Goal: Task Accomplishment & Management: Use online tool/utility

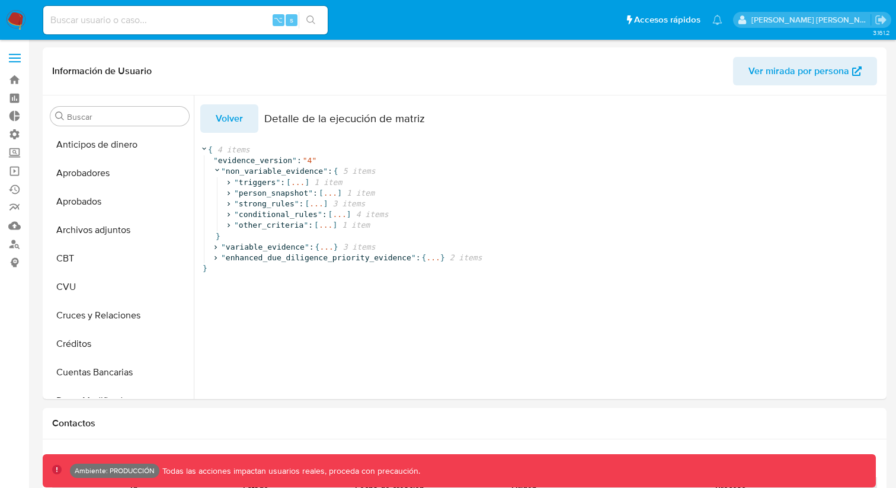
select select "10"
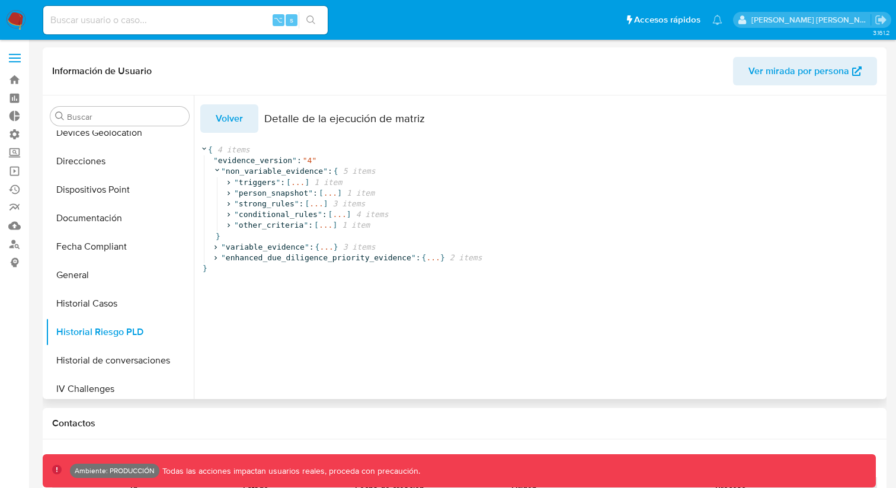
scroll to position [308, 0]
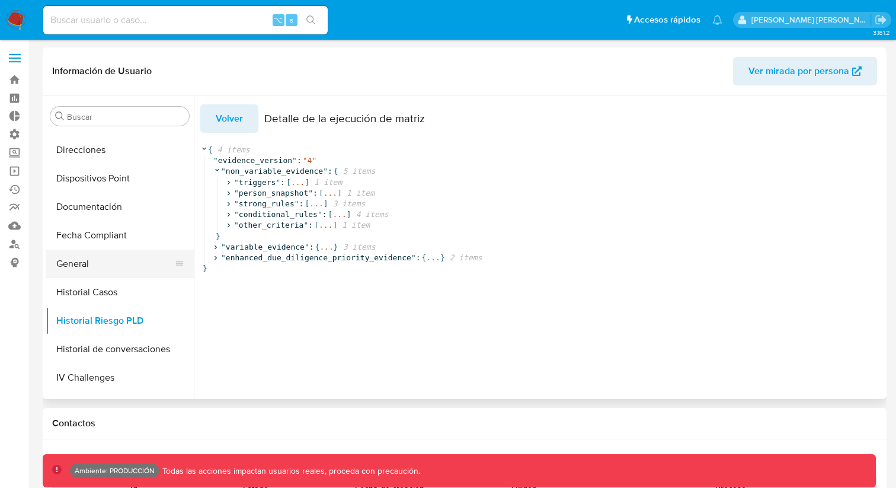
click at [75, 253] on button "General" at bounding box center [115, 264] width 139 height 28
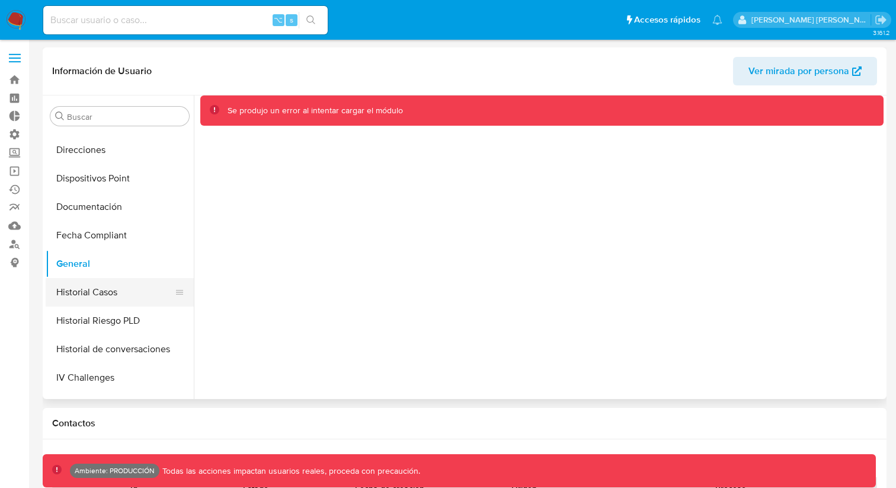
scroll to position [309, 0]
click at [98, 316] on button "Historial Riesgo PLD" at bounding box center [115, 319] width 139 height 28
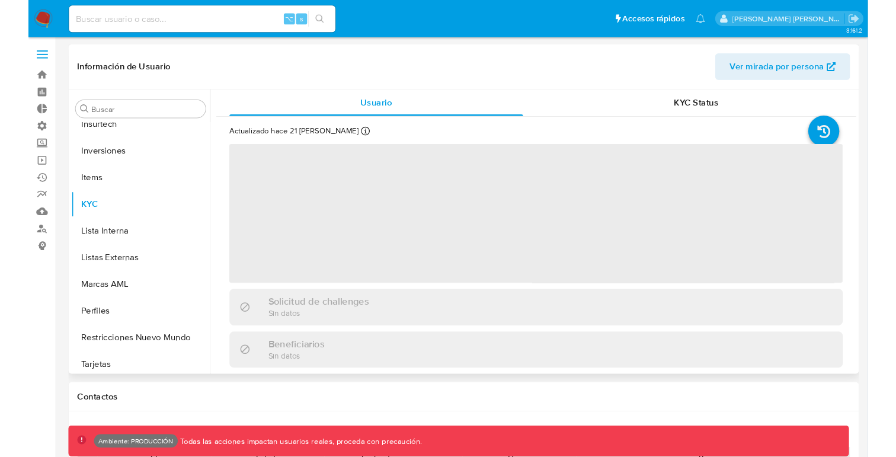
scroll to position [615, 0]
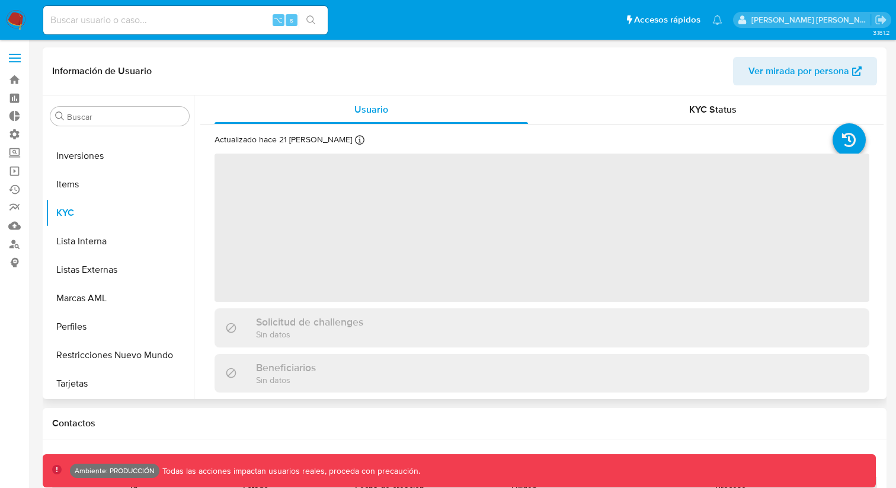
select select "10"
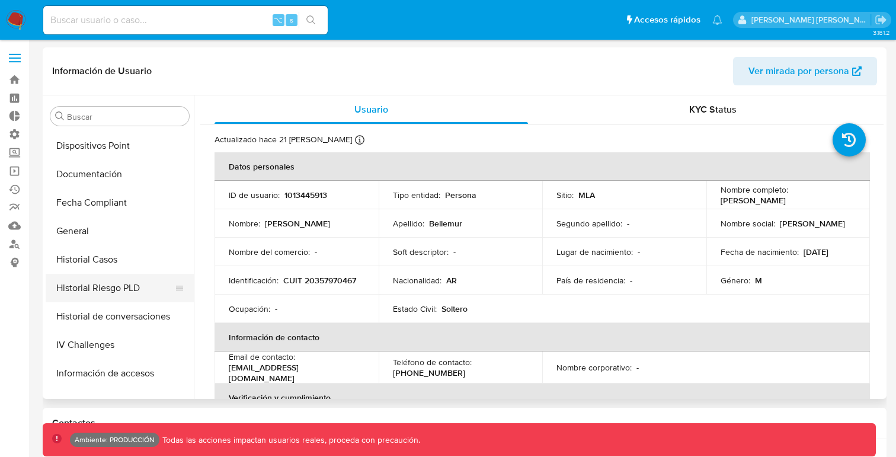
scroll to position [337, 0]
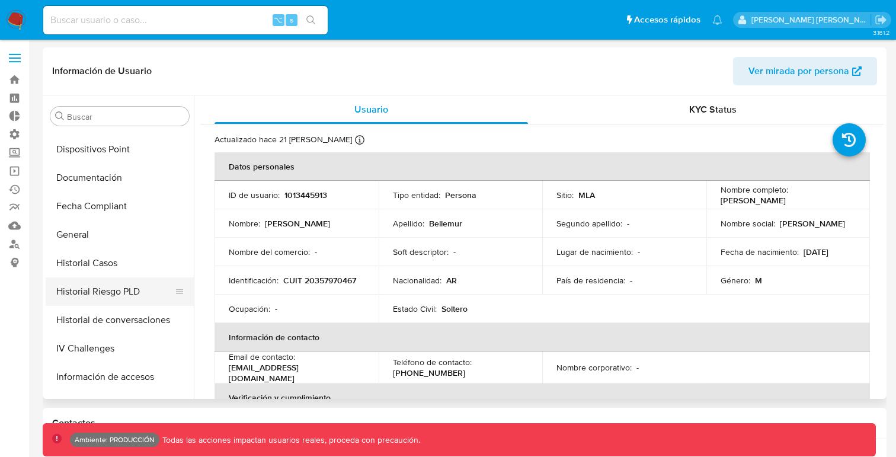
click at [110, 292] on button "Historial Riesgo PLD" at bounding box center [115, 291] width 139 height 28
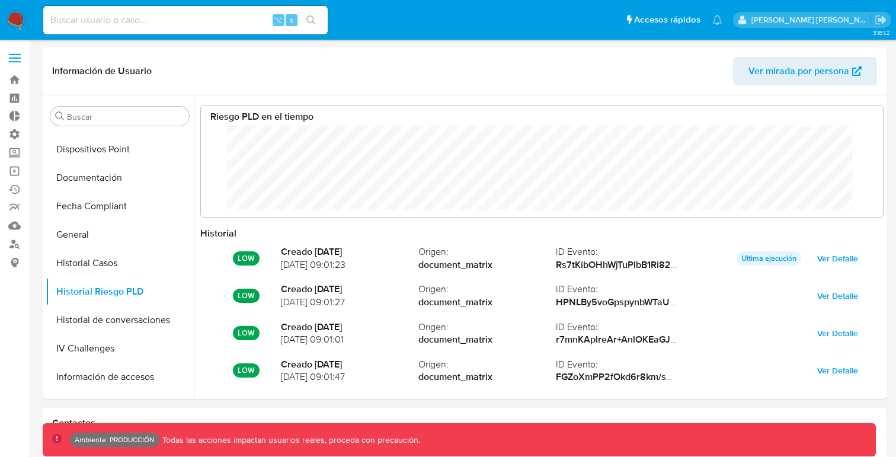
scroll to position [89, 659]
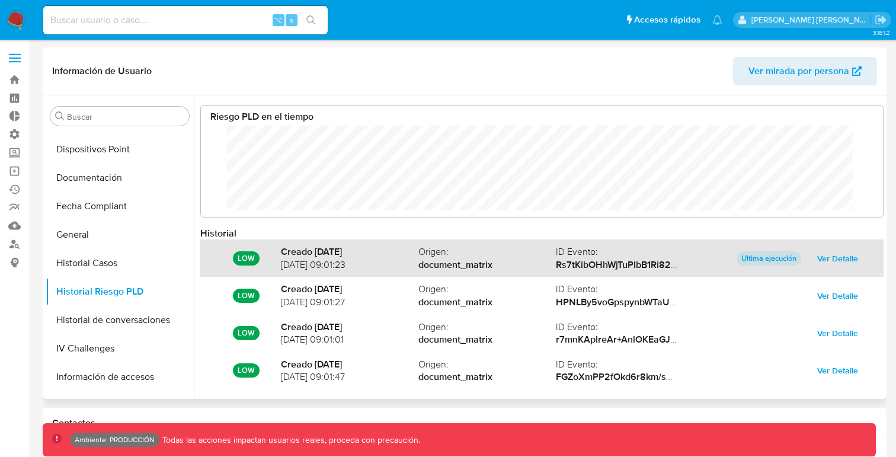
click at [842, 259] on span "Ver Detalle" at bounding box center [838, 258] width 41 height 17
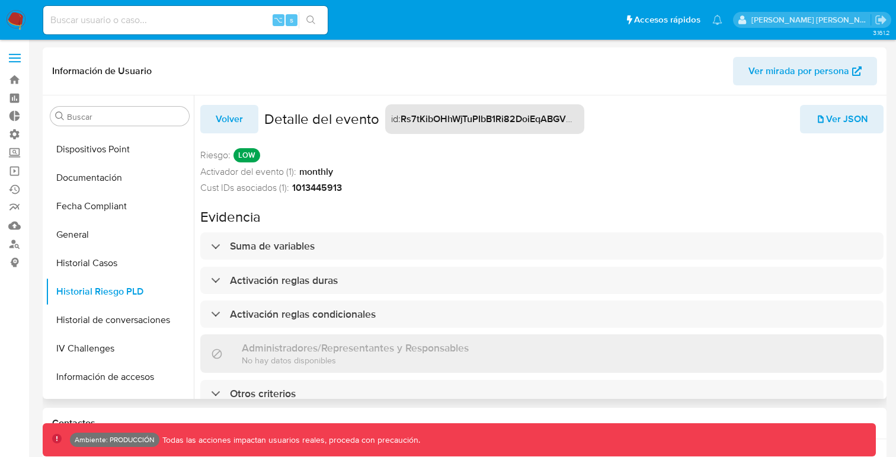
scroll to position [5, 0]
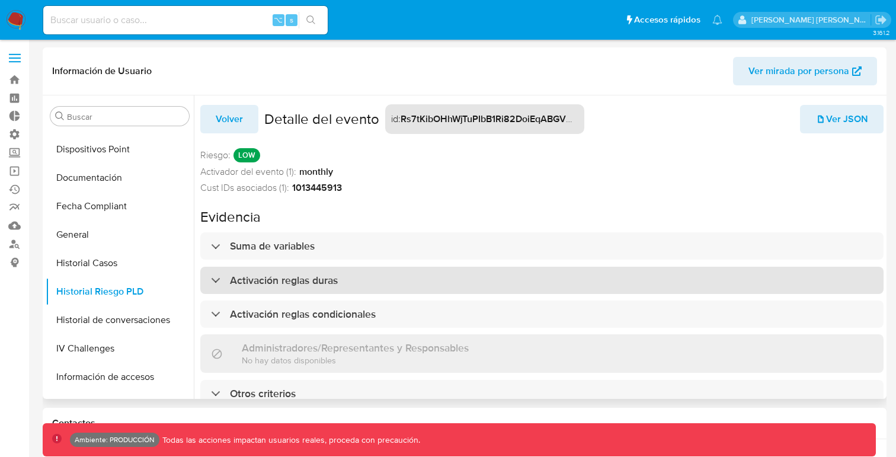
click at [212, 275] on div "Activación reglas duras" at bounding box center [274, 280] width 127 height 13
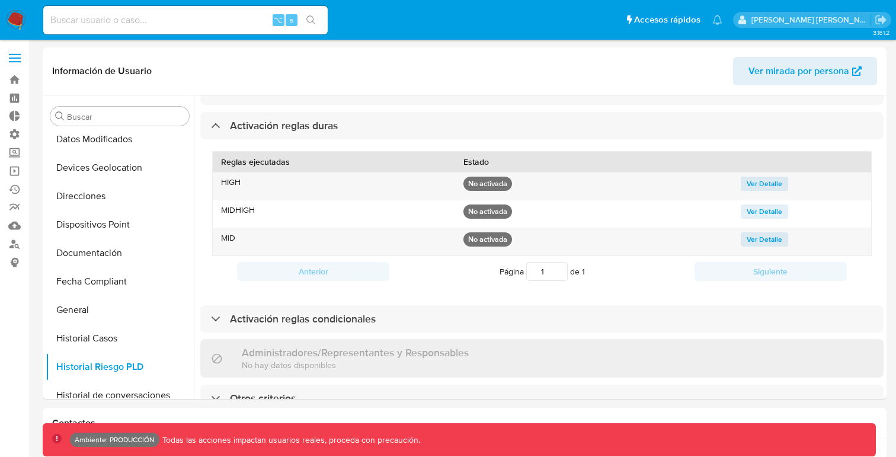
scroll to position [260, 0]
click at [86, 168] on button "Devices Geolocation" at bounding box center [115, 169] width 139 height 28
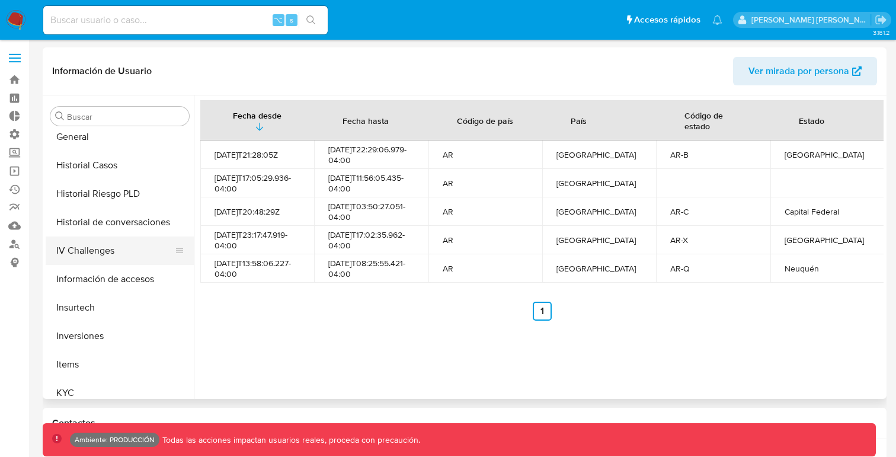
scroll to position [436, 0]
click at [93, 270] on button "Información de accesos" at bounding box center [115, 277] width 139 height 28
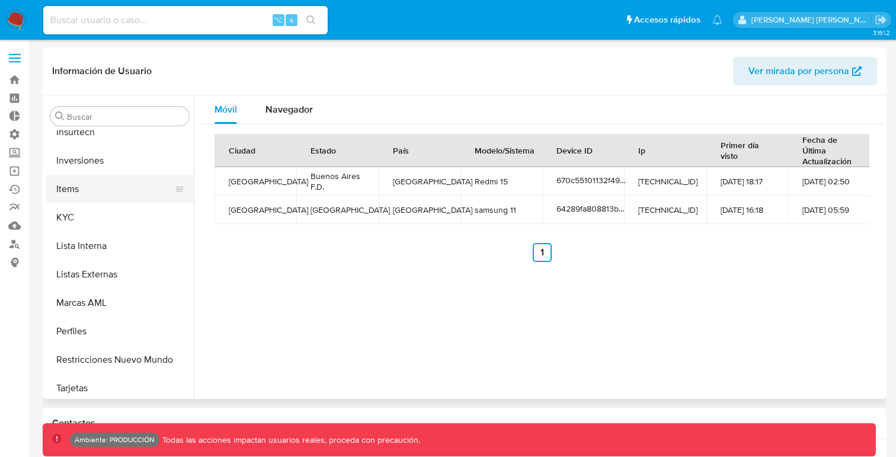
scroll to position [614, 0]
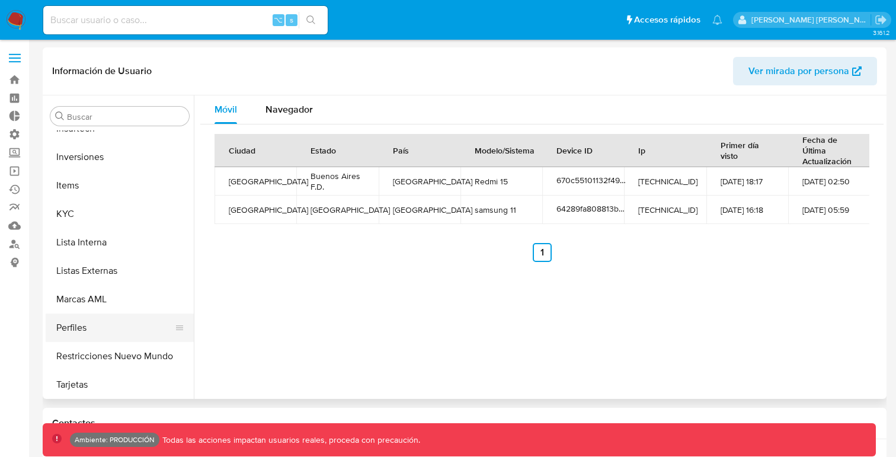
click at [92, 316] on button "Perfiles" at bounding box center [115, 328] width 139 height 28
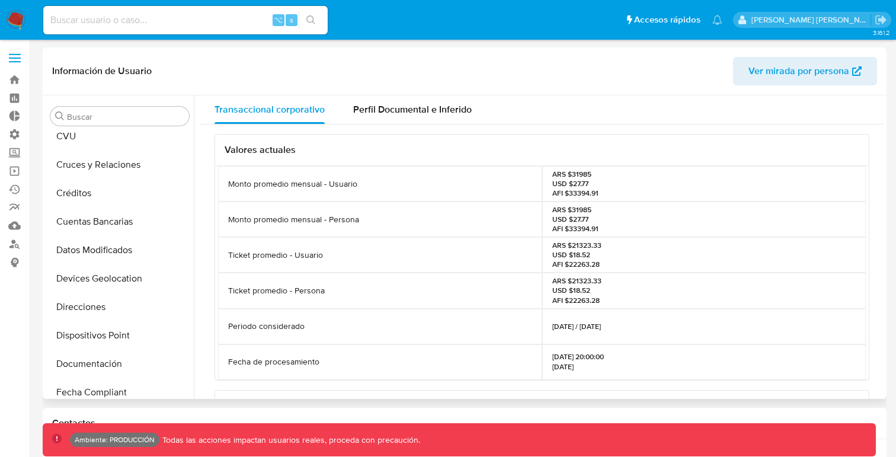
scroll to position [145, 0]
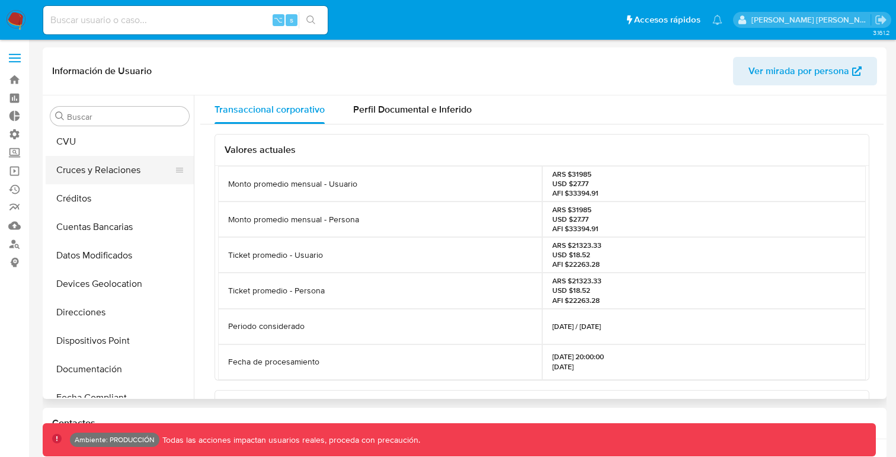
click at [107, 173] on button "Cruces y Relaciones" at bounding box center [115, 170] width 139 height 28
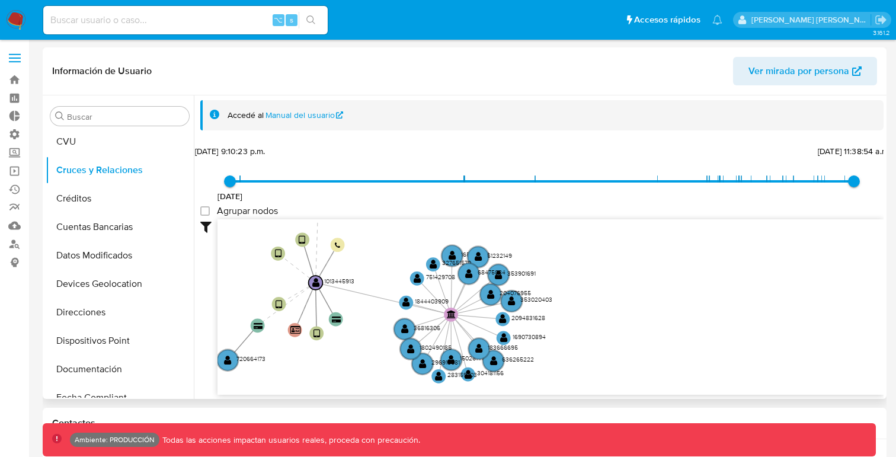
drag, startPoint x: 391, startPoint y: 263, endPoint x: 251, endPoint y: 305, distance: 146.1
click at [251, 305] on icon "device-670c55101132f494c5b5aebd  user-1013445913  1013445913 device-64ff3ed3c…" at bounding box center [551, 305] width 666 height 172
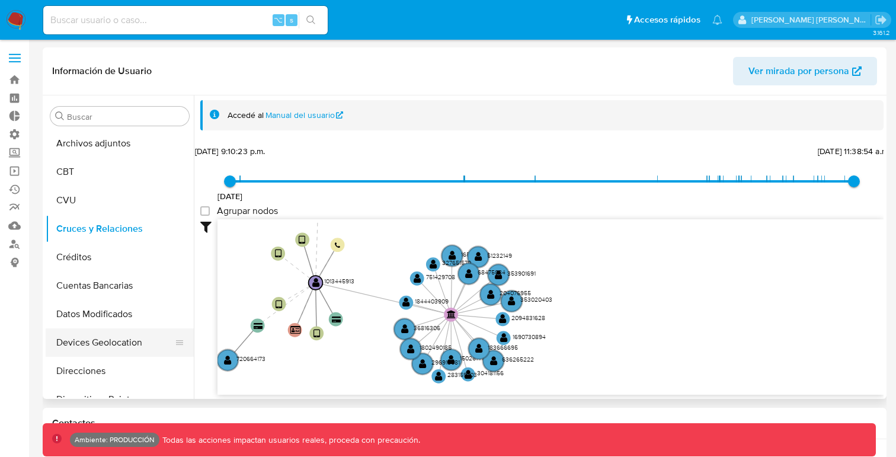
scroll to position [86, 0]
click at [12, 208] on link "Reportes" at bounding box center [70, 208] width 141 height 18
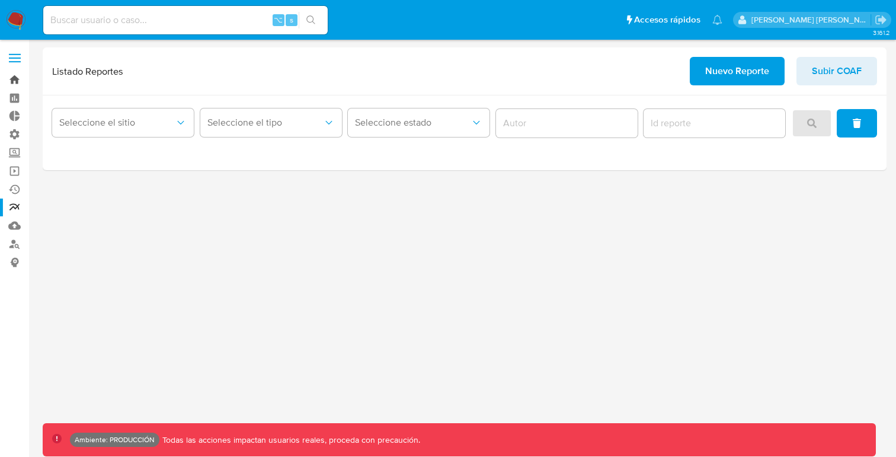
click at [15, 74] on link "Bandeja" at bounding box center [70, 80] width 141 height 18
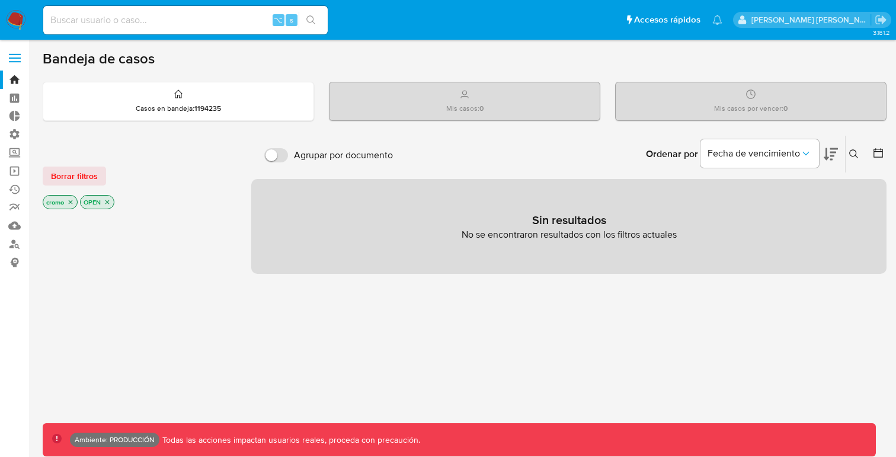
click at [82, 16] on input at bounding box center [185, 19] width 285 height 15
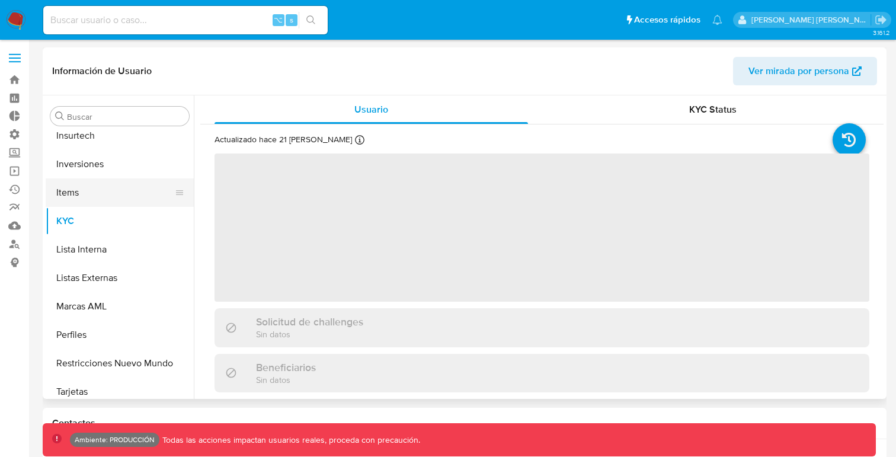
scroll to position [615, 0]
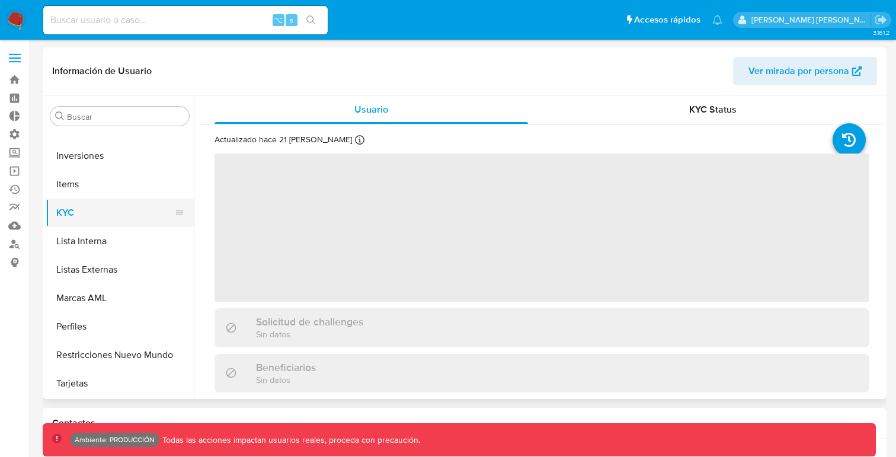
select select "10"
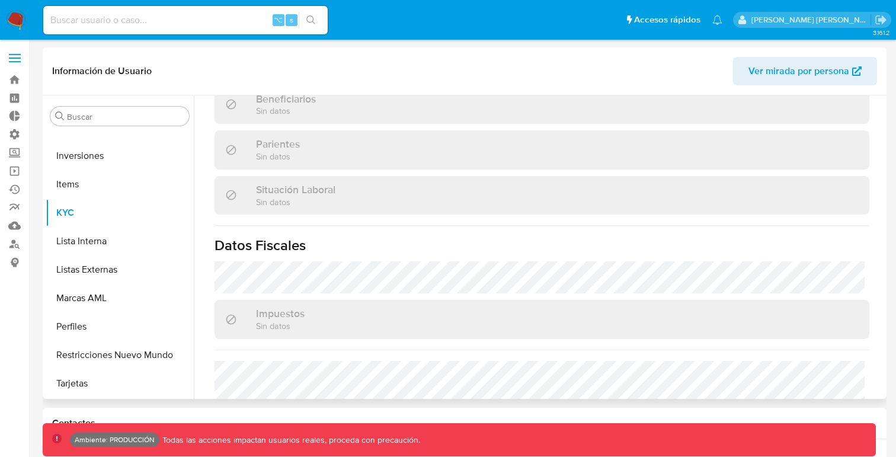
scroll to position [635, 0]
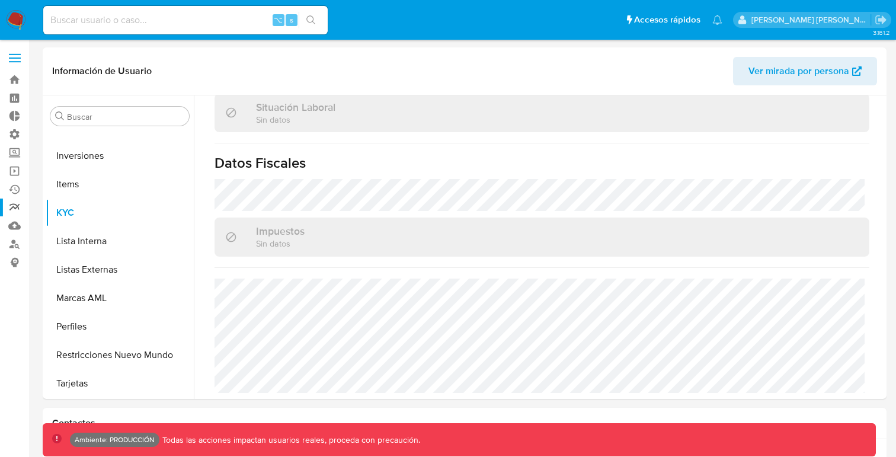
click at [11, 211] on link "Reportes" at bounding box center [70, 208] width 141 height 18
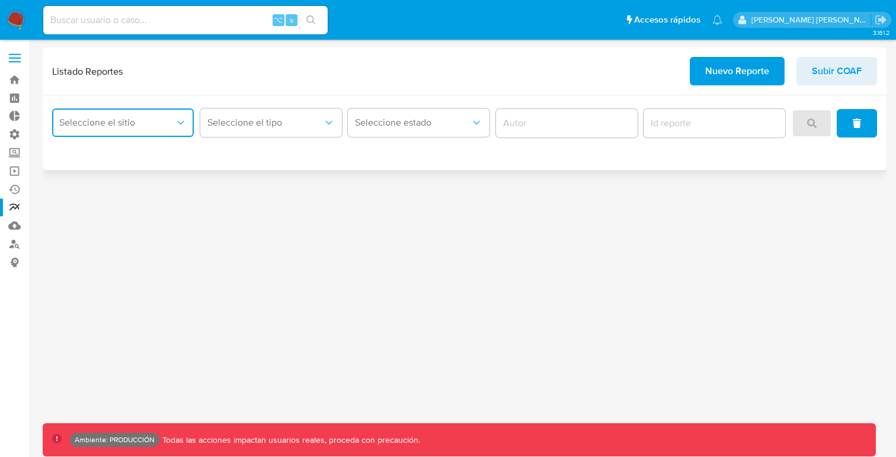
click at [179, 126] on icon "site_id" at bounding box center [181, 123] width 12 height 12
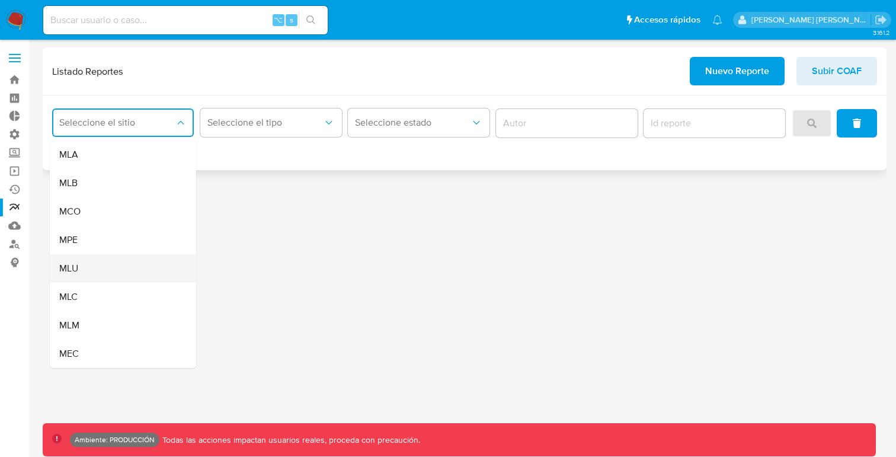
click at [102, 263] on div "MLU" at bounding box center [119, 268] width 120 height 28
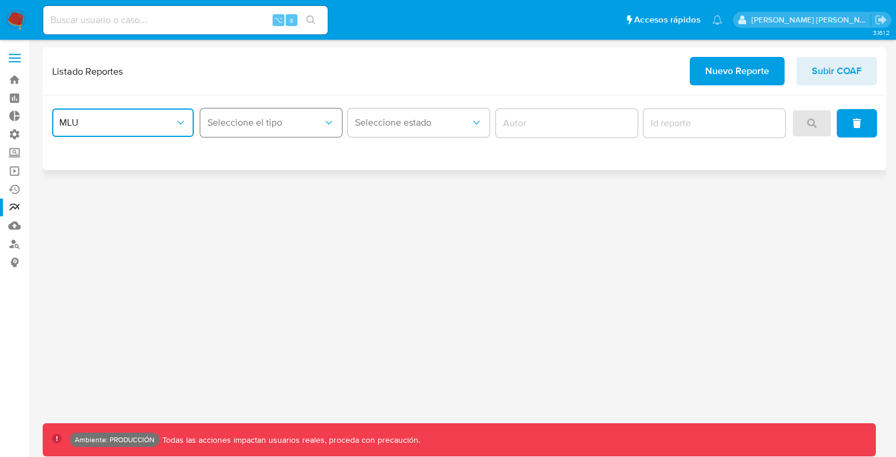
click at [284, 117] on span "Seleccione el tipo" at bounding box center [265, 123] width 116 height 12
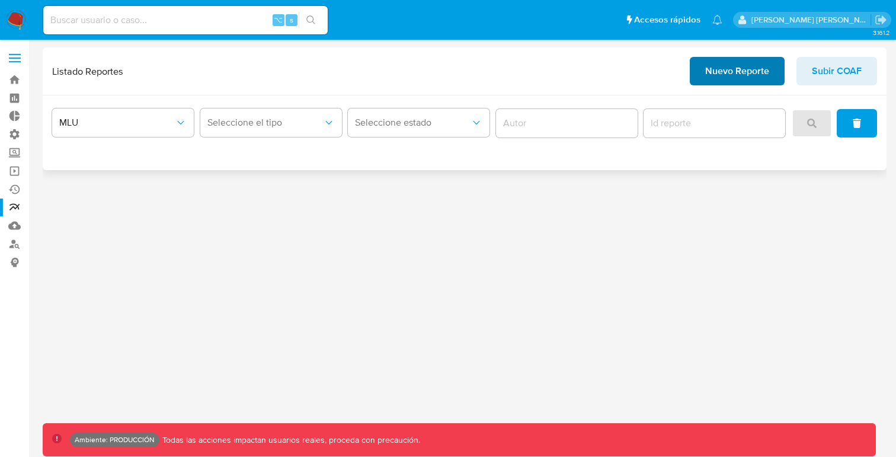
click at [731, 73] on span "Nuevo Reporte" at bounding box center [737, 71] width 64 height 26
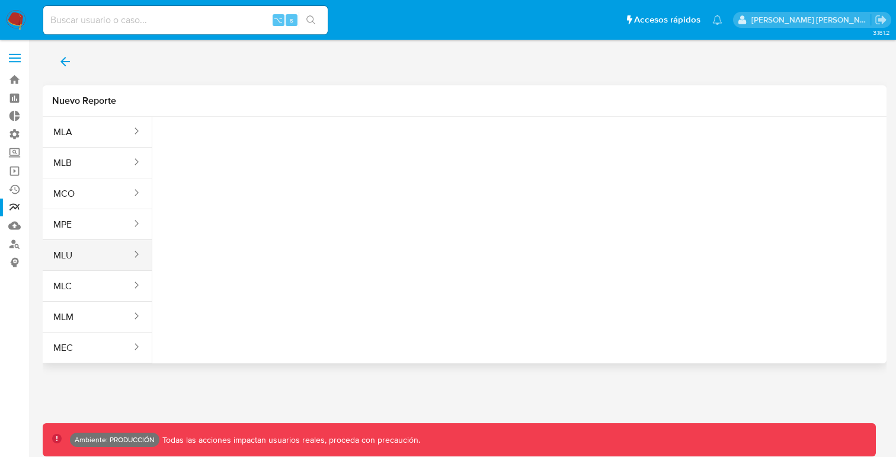
click at [98, 251] on button "MLU" at bounding box center [88, 255] width 90 height 28
click at [249, 138] on button "Seleccione una opcion" at bounding box center [227, 148] width 130 height 28
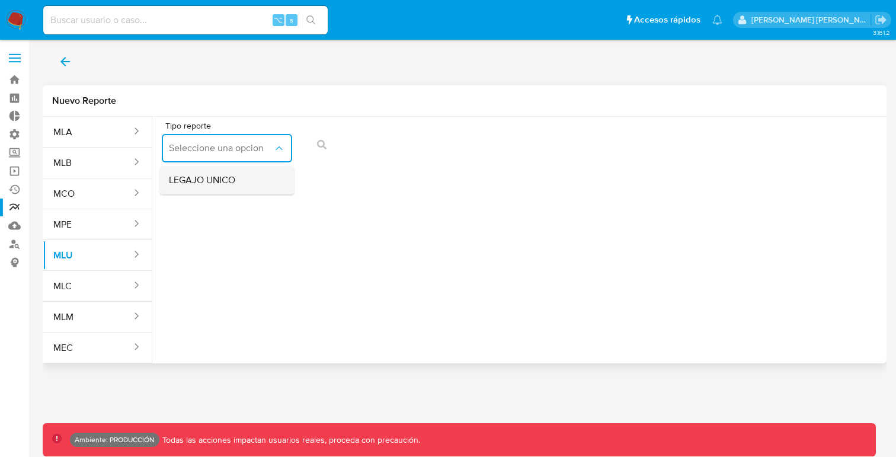
click at [244, 170] on div "LEGAJO UNICO" at bounding box center [223, 180] width 109 height 28
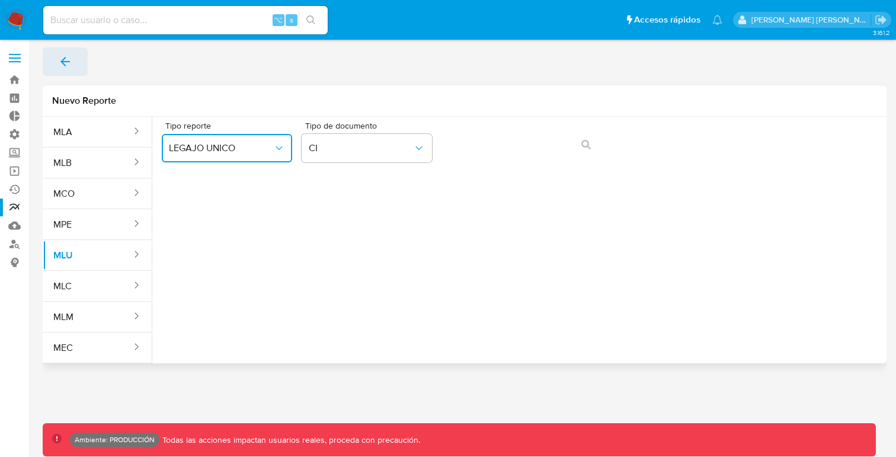
click at [70, 57] on icon "back" at bounding box center [65, 62] width 14 height 14
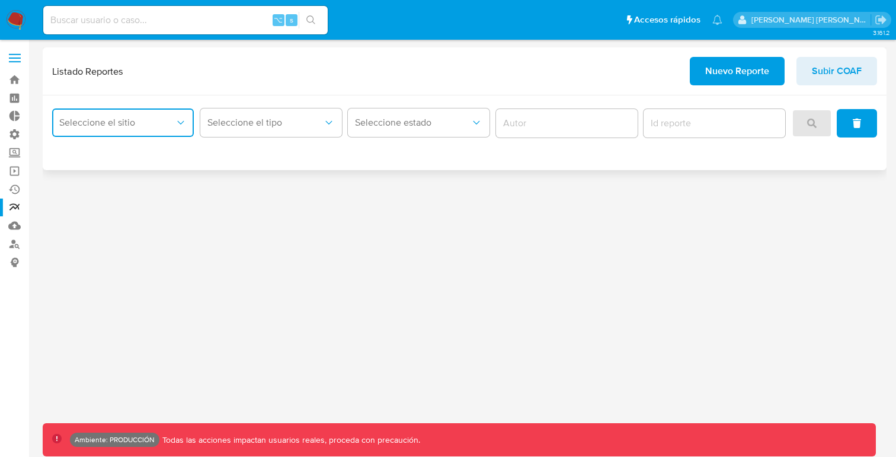
click at [158, 124] on span "Seleccione el sitio" at bounding box center [117, 123] width 116 height 12
click at [327, 117] on icon "report-type" at bounding box center [329, 123] width 12 height 12
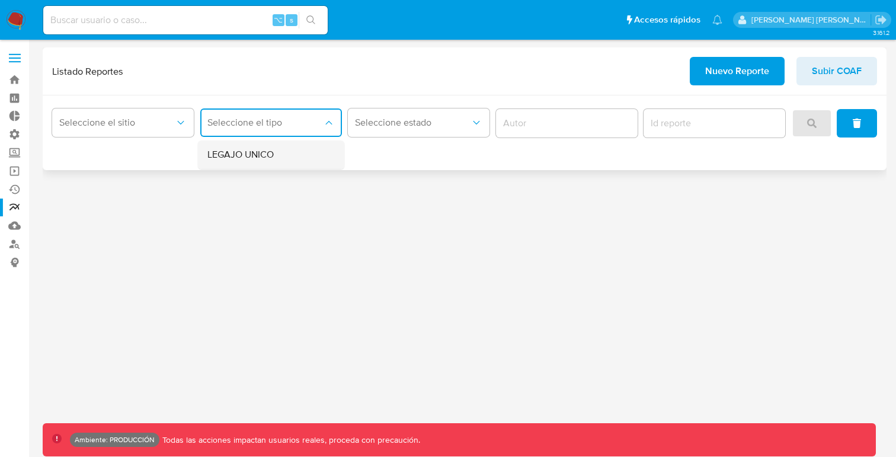
click at [274, 155] on div "LEGAJO UNICO" at bounding box center [267, 154] width 120 height 28
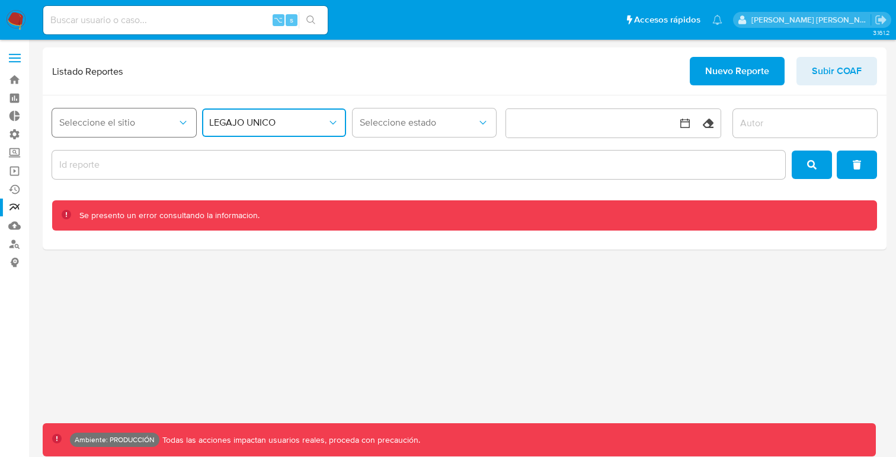
click at [183, 120] on icon "site_id" at bounding box center [183, 123] width 12 height 12
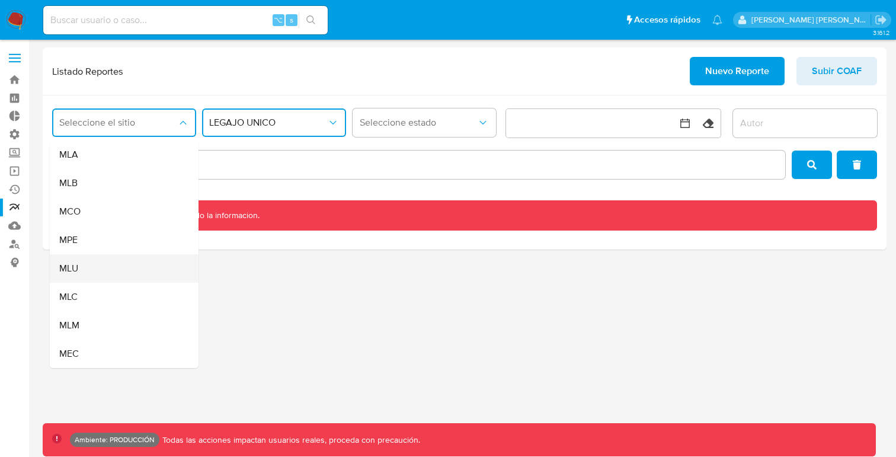
click at [123, 267] on div "MLU" at bounding box center [120, 268] width 123 height 28
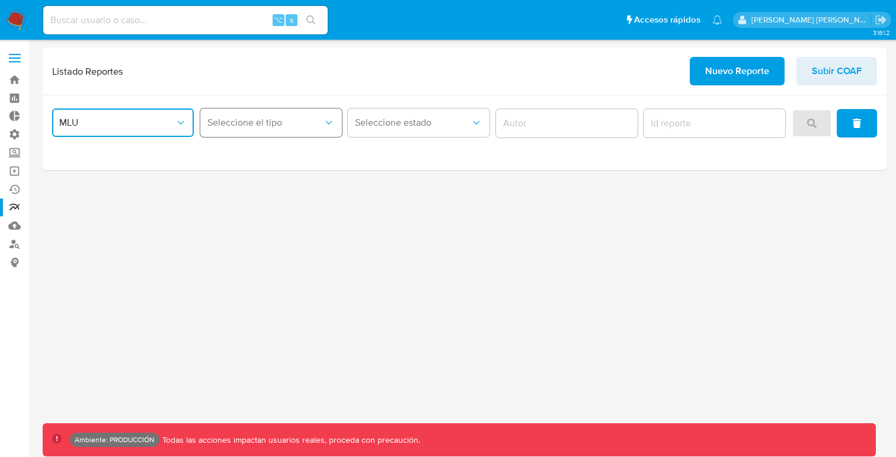
click at [301, 125] on span "Seleccione el tipo" at bounding box center [265, 123] width 116 height 12
click at [270, 185] on span "LEGAJO UNICO" at bounding box center [240, 183] width 66 height 12
